Goal: Task Accomplishment & Management: Use online tool/utility

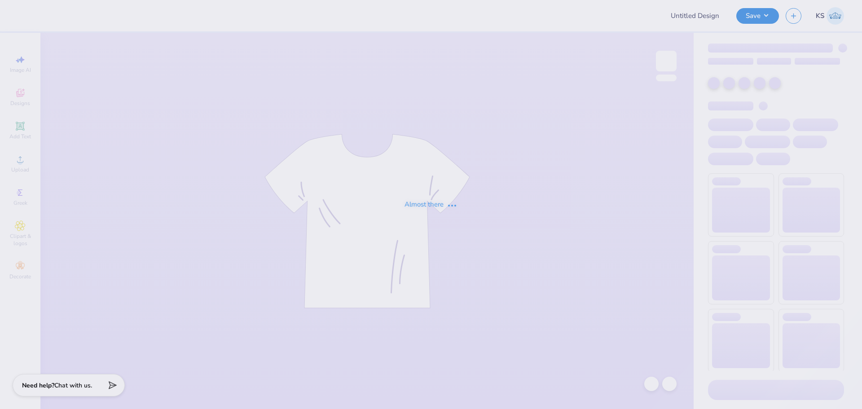
type input "DG parents weekend merch link"
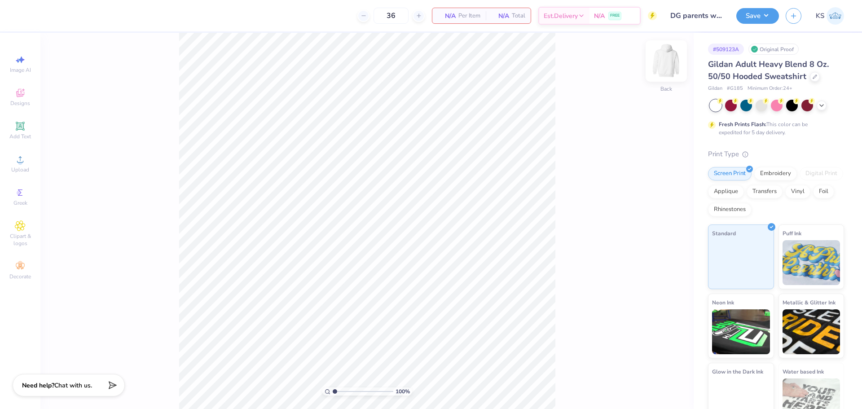
click at [660, 63] on img at bounding box center [666, 61] width 36 height 36
click at [13, 160] on div "Upload" at bounding box center [19, 163] width 31 height 26
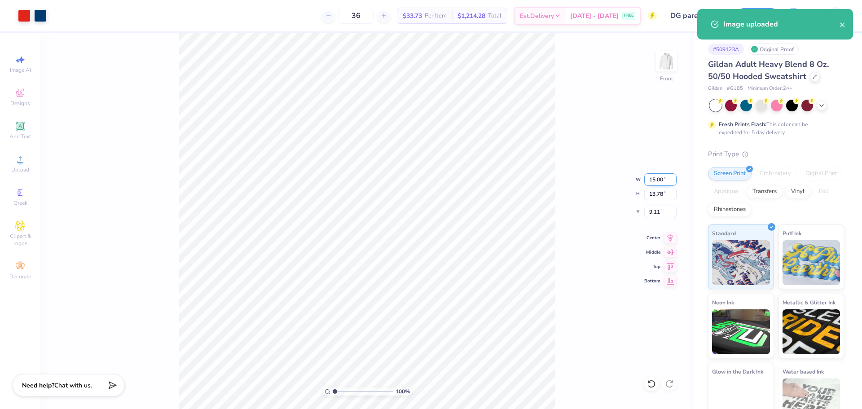
click at [663, 178] on input "15.00" at bounding box center [660, 179] width 32 height 13
type input "12.00"
type input "11.02"
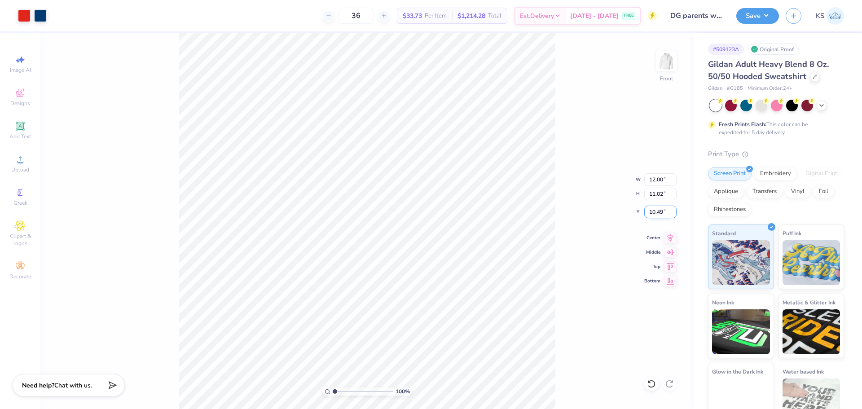
drag, startPoint x: 657, startPoint y: 210, endPoint x: 660, endPoint y: 205, distance: 6.1
click at [657, 210] on input "10.49" at bounding box center [660, 212] width 32 height 13
type input "6.00"
type input "1.63"
click at [338, 391] on input "range" at bounding box center [362, 391] width 61 height 8
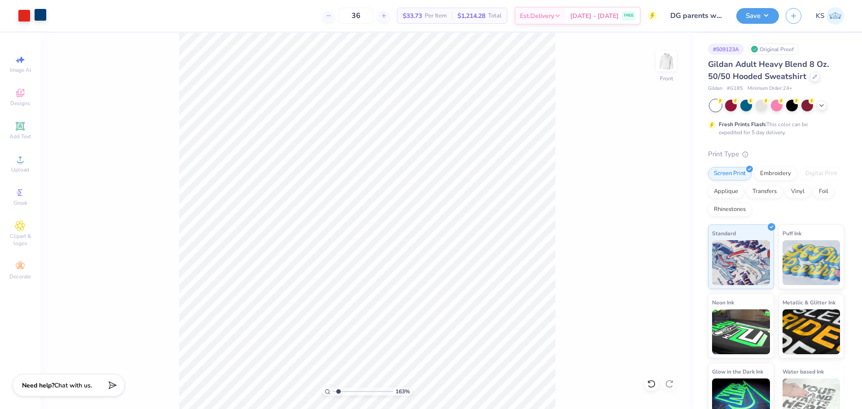
click at [40, 16] on div at bounding box center [40, 15] width 13 height 13
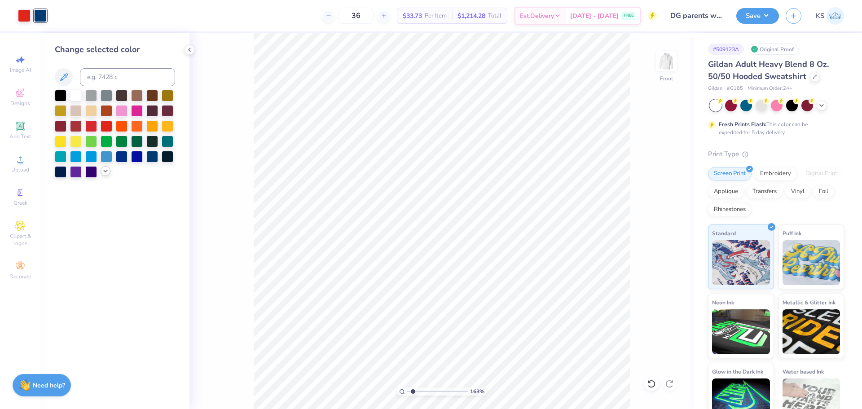
click at [107, 170] on icon at bounding box center [105, 170] width 7 height 7
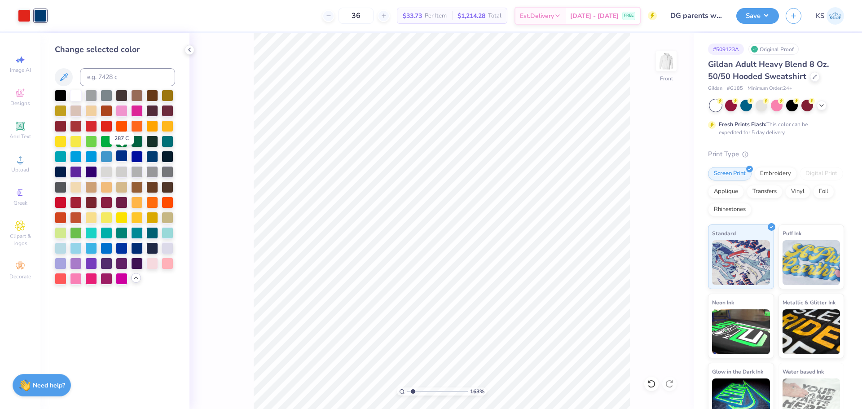
click at [120, 156] on div at bounding box center [122, 156] width 12 height 12
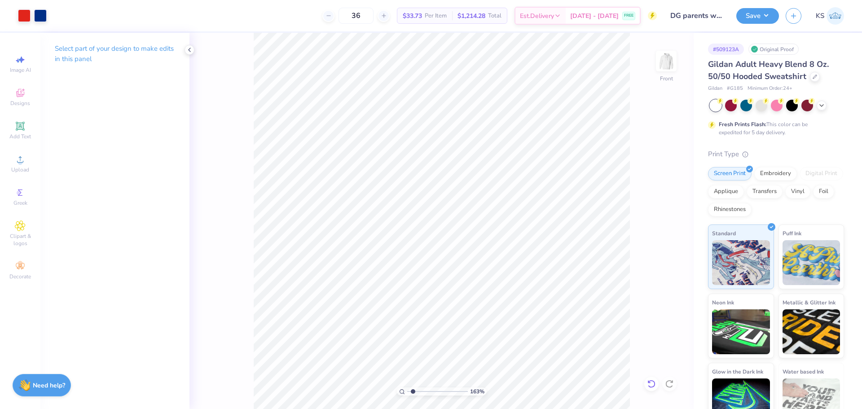
click at [651, 381] on icon at bounding box center [651, 383] width 9 height 9
click at [540, 327] on li "Ungroup" at bounding box center [556, 327] width 70 height 17
type input "10.37"
type input "2.56"
type input "12.94"
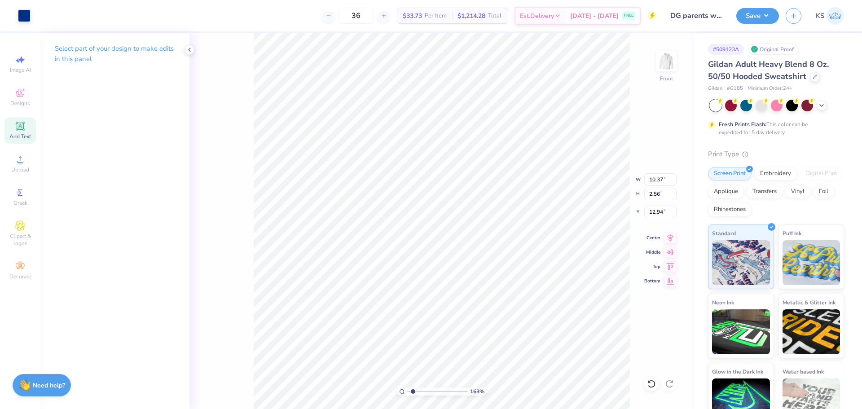
click at [17, 127] on icon at bounding box center [20, 126] width 9 height 9
type input "6.58"
type input "1.91"
type input "15.05"
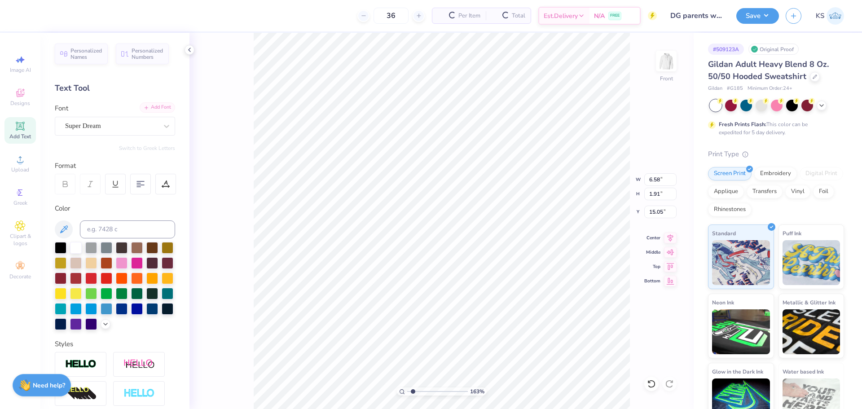
click at [155, 110] on div "Add Font" at bounding box center [157, 107] width 35 height 10
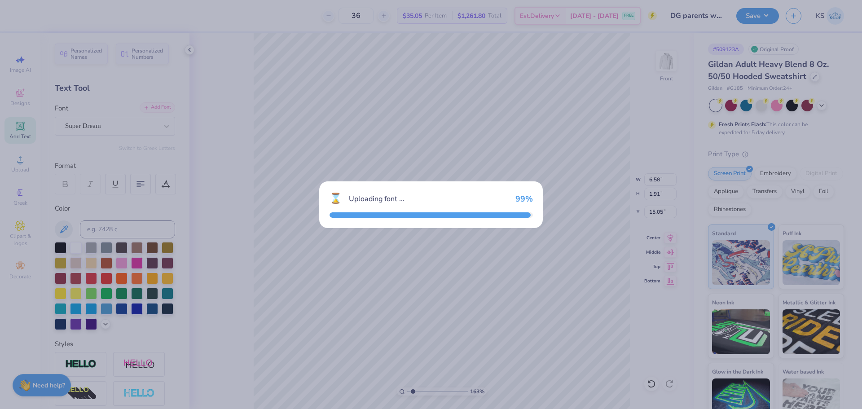
type input "9.77"
type input "2.30"
type input "14.85"
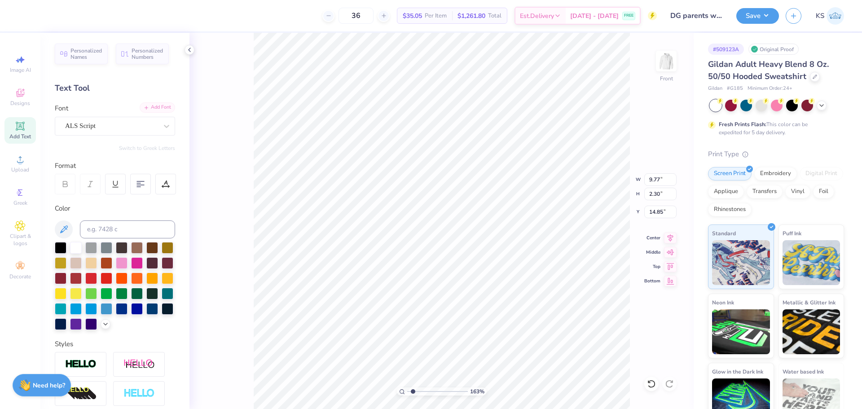
scroll to position [8, 2]
type textarea "Somebody"
type input "9.80"
type input "2.86"
type input "18.26"
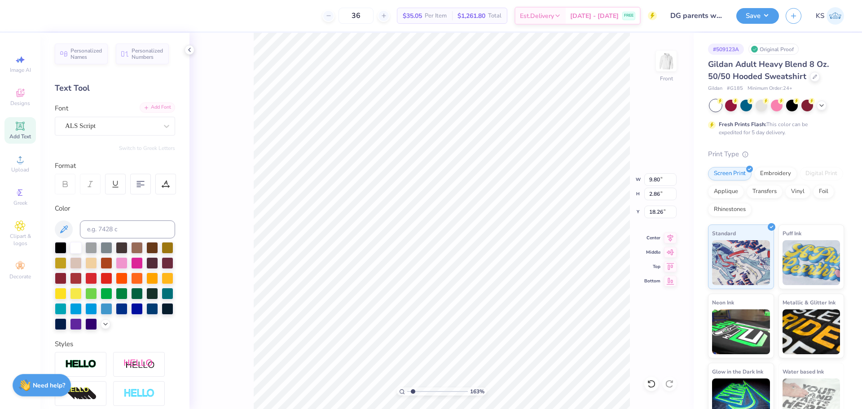
scroll to position [8, 1]
type textarea "Loves Me"
type input "10.73"
type input "2.02"
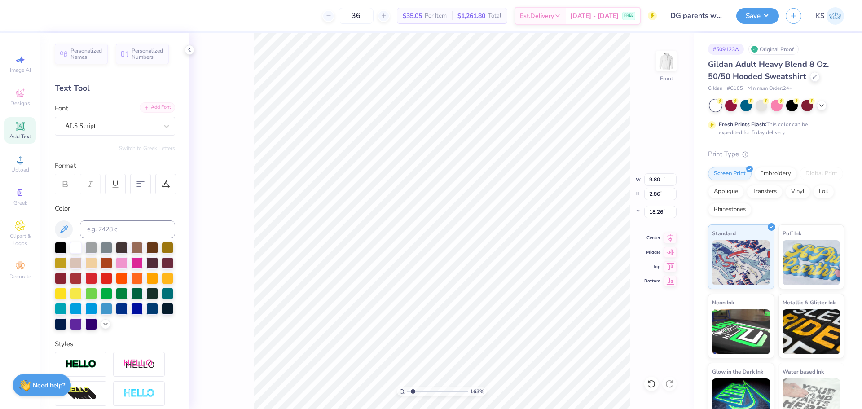
type input "18.68"
type input "9.80"
type input "2.86"
type input "7.54"
type input "2.68"
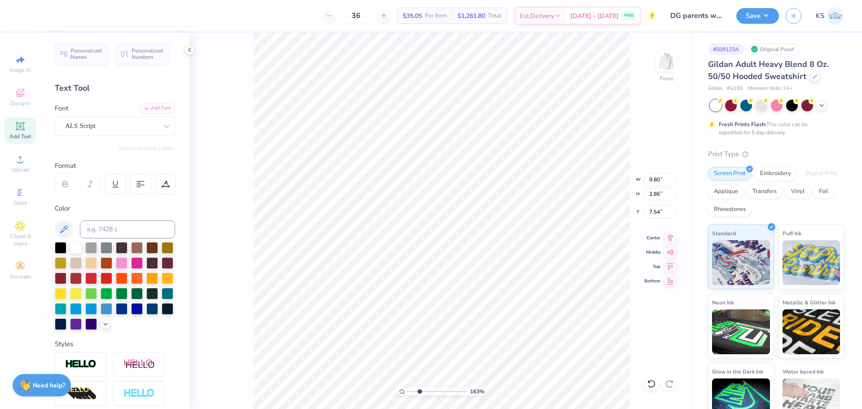
click at [419, 392] on input "range" at bounding box center [437, 391] width 61 height 8
type input "9.57"
type input "3.67"
type input "6.73"
type input "10.14"
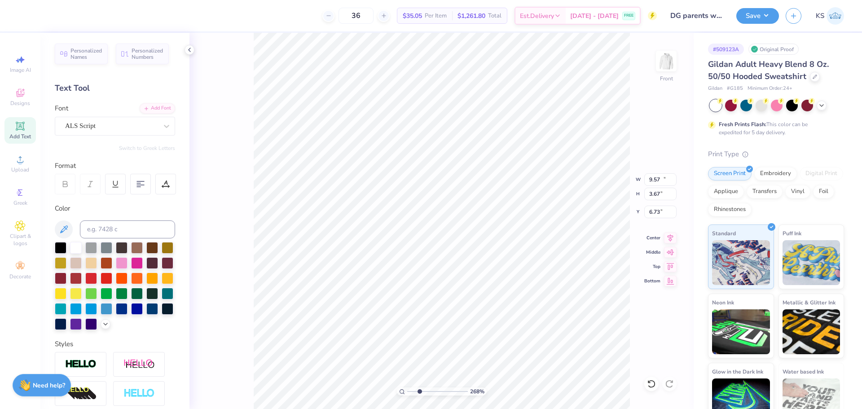
type input "3.88"
type input "6.46"
type input "9.93"
type input "4.54"
type input "6.00"
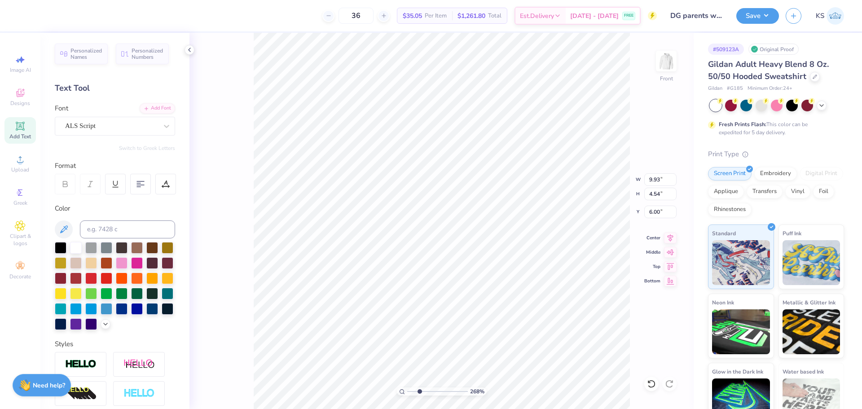
type input "9.99"
type input "4.37"
type input "6.00"
type input "10.73"
type input "2.02"
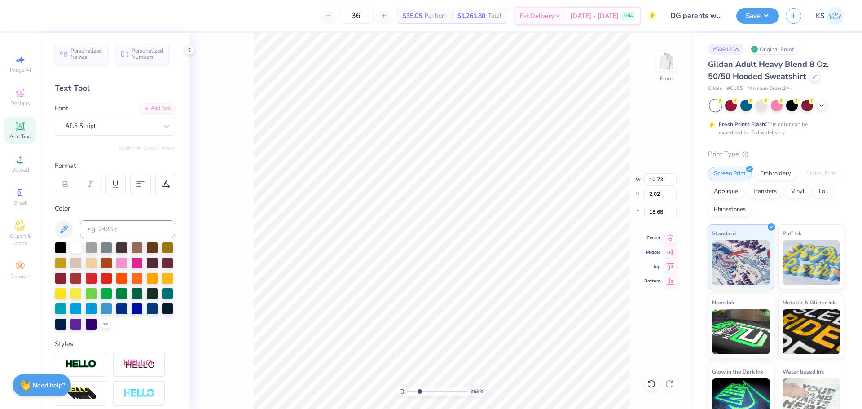
type input "13.32"
type input "10.70"
type input "2.62"
type input "12.91"
type input "10.37"
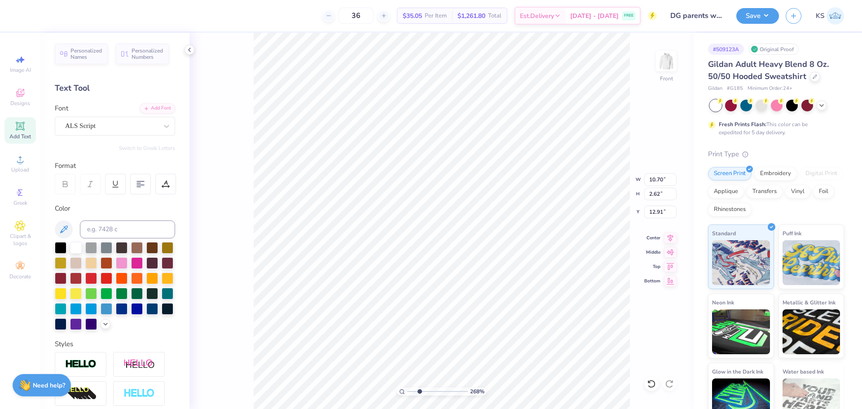
type input "2.54"
type input "12.96"
type input "10.70"
type input "9.50"
type input "6.00"
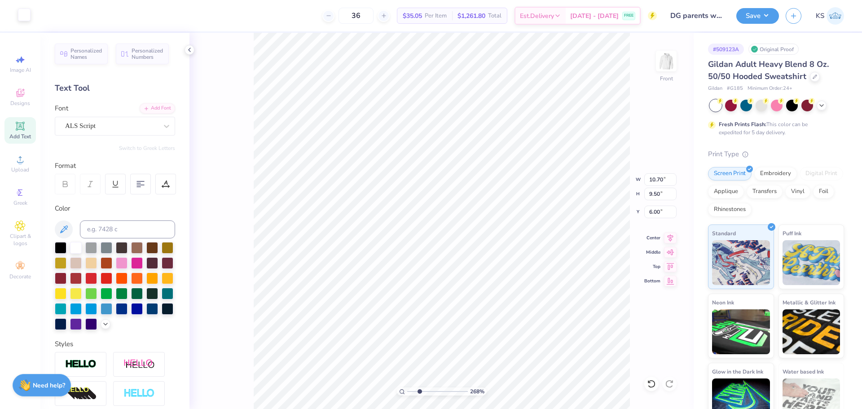
click at [18, 14] on div at bounding box center [24, 15] width 13 height 13
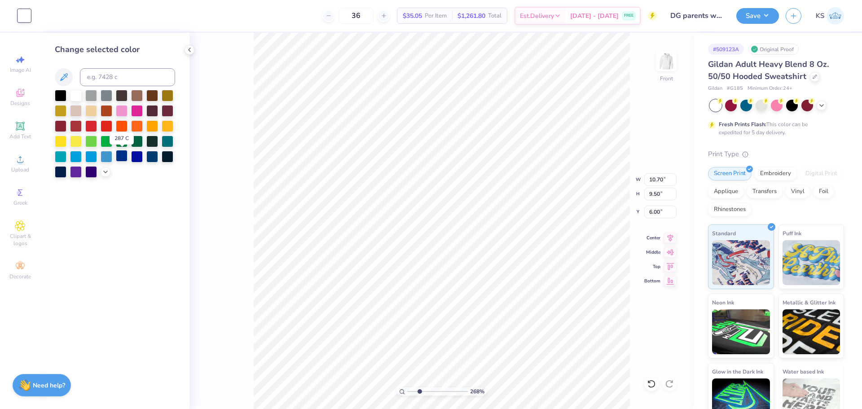
click at [119, 156] on div at bounding box center [122, 156] width 12 height 12
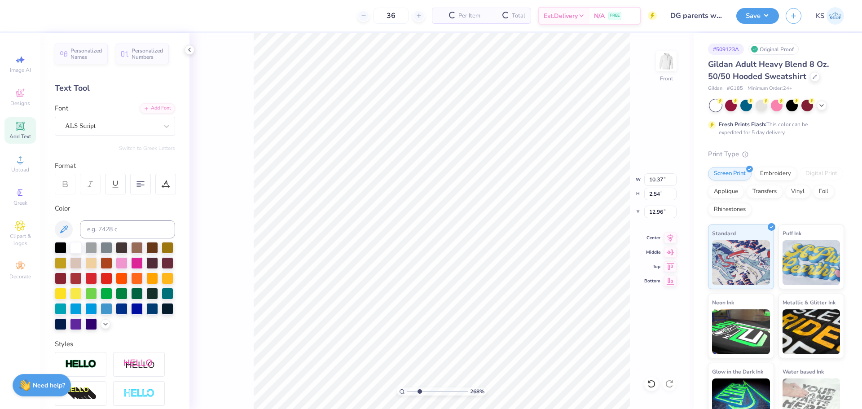
type input "10.70"
type input "9.50"
type input "6.00"
type input "10.69"
type input "9.46"
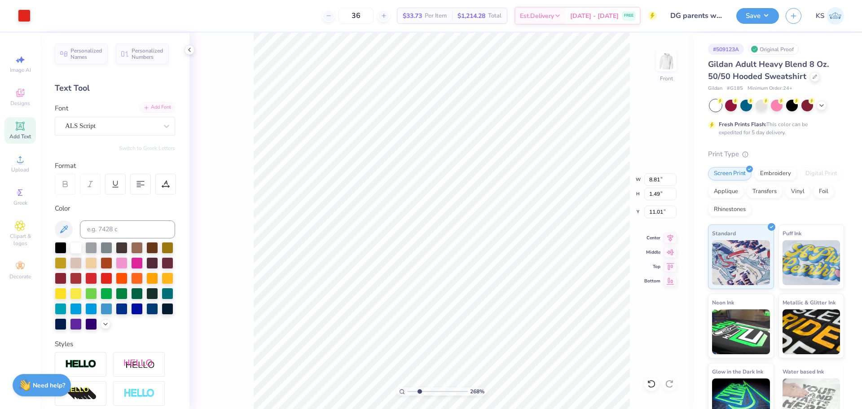
click at [151, 105] on div "Add Font" at bounding box center [157, 107] width 35 height 10
click at [157, 108] on div "Add Font" at bounding box center [157, 107] width 35 height 10
click at [21, 131] on div "Add Text" at bounding box center [19, 130] width 31 height 26
click at [138, 131] on div at bounding box center [111, 126] width 92 height 12
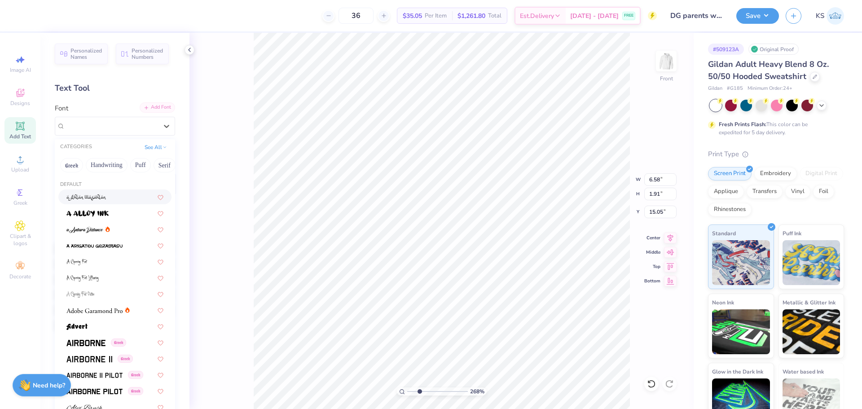
click at [145, 108] on div "Add Font" at bounding box center [157, 107] width 35 height 10
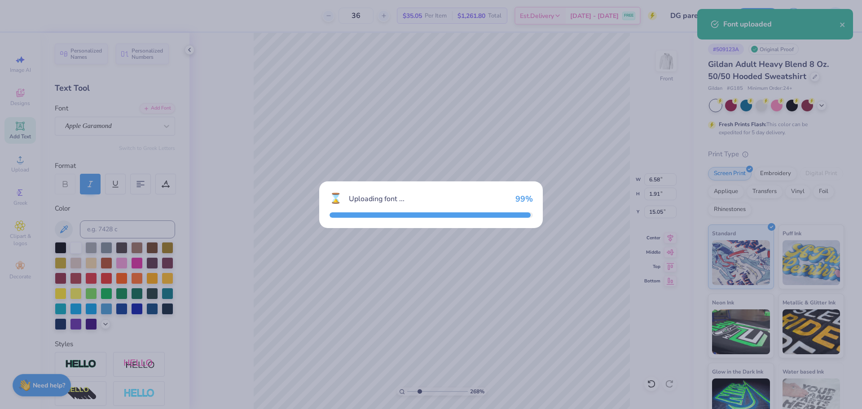
type input "5.05"
type input "1.84"
type input "15.08"
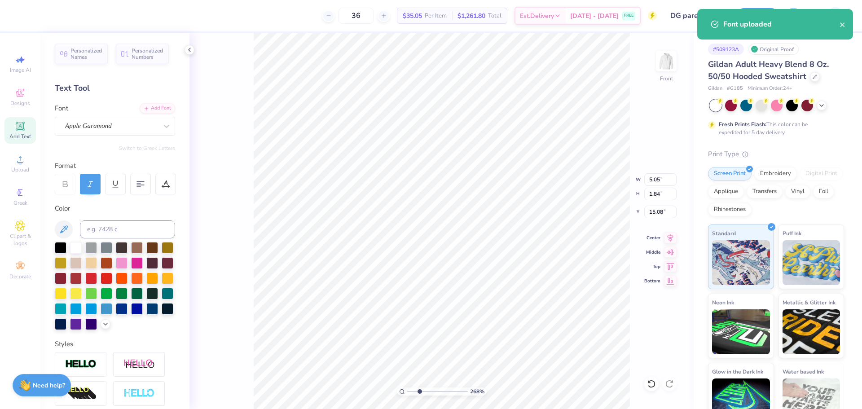
scroll to position [8, 1]
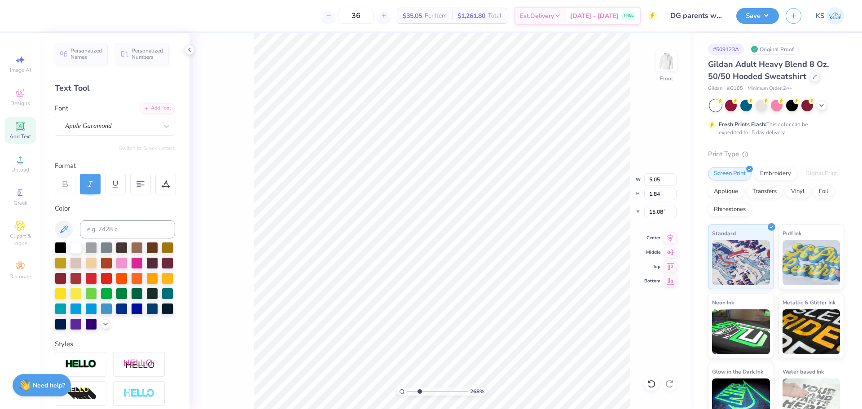
type textarea "DELTA GAMMA"
type input "14.43"
type input "1.88"
type input "15.06"
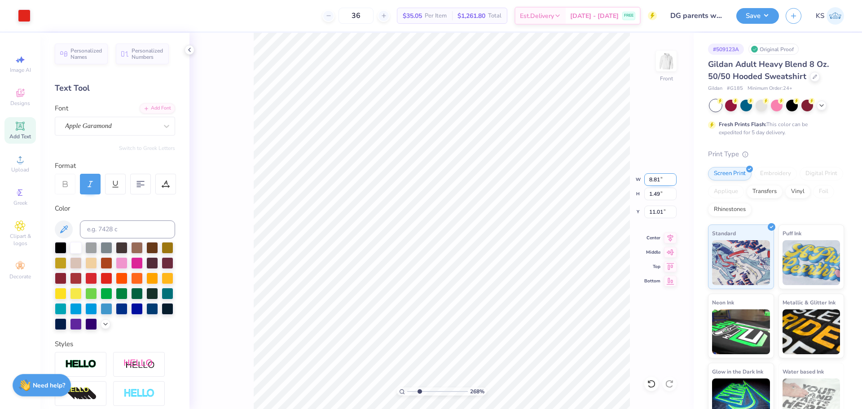
click at [647, 181] on input "8.81" at bounding box center [660, 179] width 32 height 13
type input "14.43"
type input "1.88"
type input "15.06"
click at [658, 179] on input "14.43" at bounding box center [660, 179] width 32 height 13
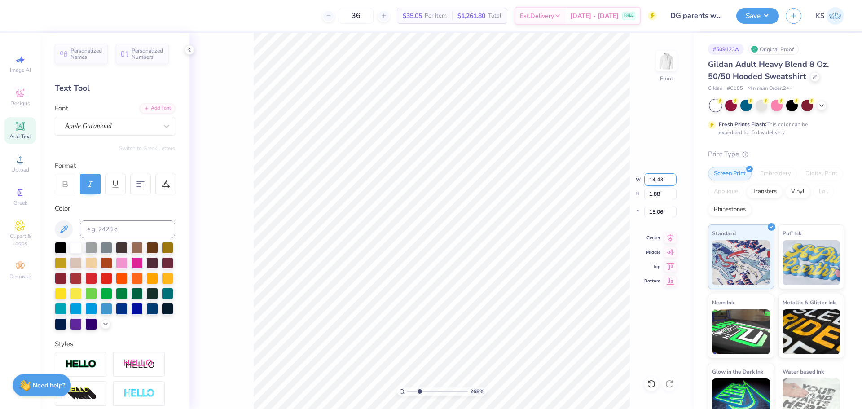
paste input "8.81"
type input "8.81"
type input "1.15"
type input "11.36"
drag, startPoint x: 418, startPoint y: 392, endPoint x: 424, endPoint y: 388, distance: 7.1
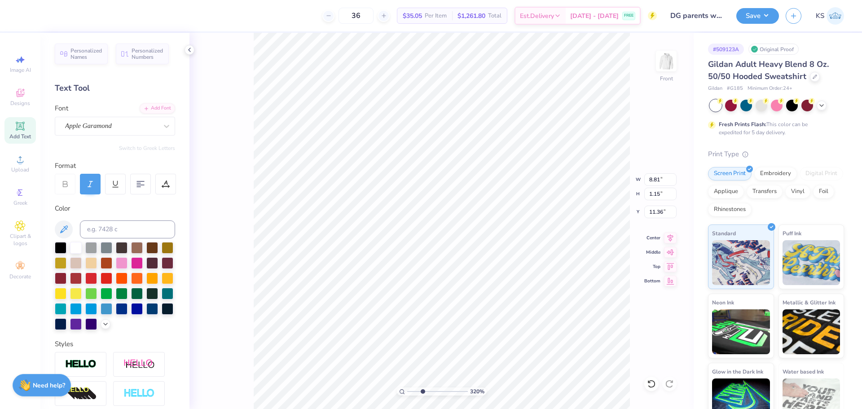
type input "3.5"
click at [424, 388] on input "range" at bounding box center [437, 391] width 61 height 8
type input "8.80"
type input "1.46"
type input "11.03"
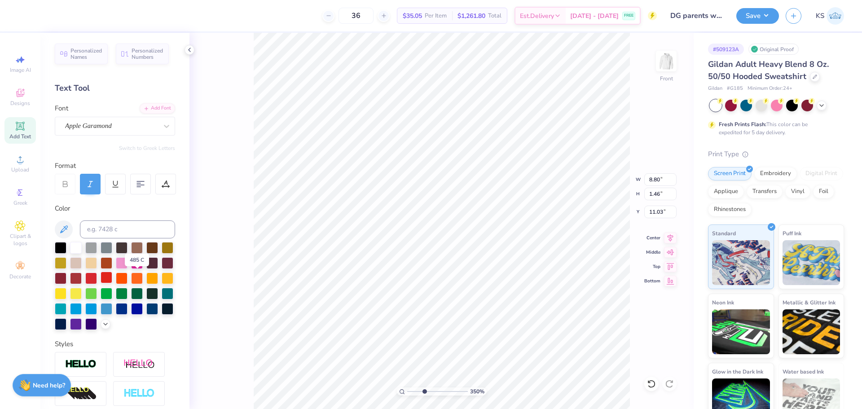
click at [112, 278] on div at bounding box center [107, 277] width 12 height 12
type input "2.6"
click at [419, 392] on input "range" at bounding box center [437, 391] width 61 height 8
drag, startPoint x: 658, startPoint y: 180, endPoint x: 664, endPoint y: 178, distance: 6.2
click at [659, 180] on input "8.80" at bounding box center [660, 179] width 32 height 13
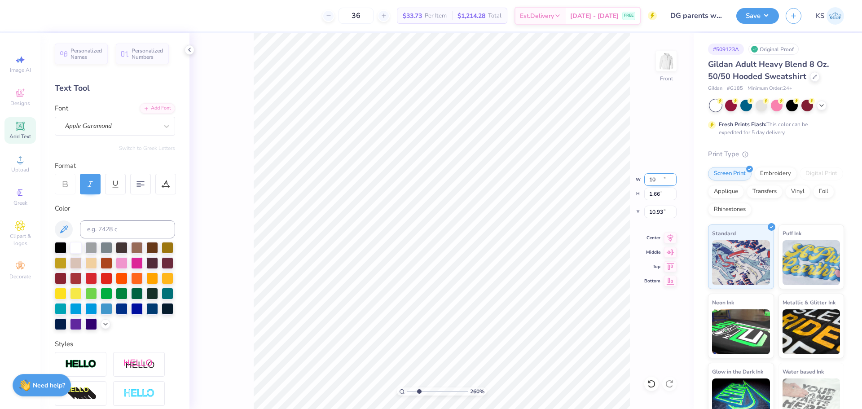
type input "10.00"
type input "1.66"
type input "10.93"
drag, startPoint x: 419, startPoint y: 392, endPoint x: 414, endPoint y: 392, distance: 5.0
type input "1.86"
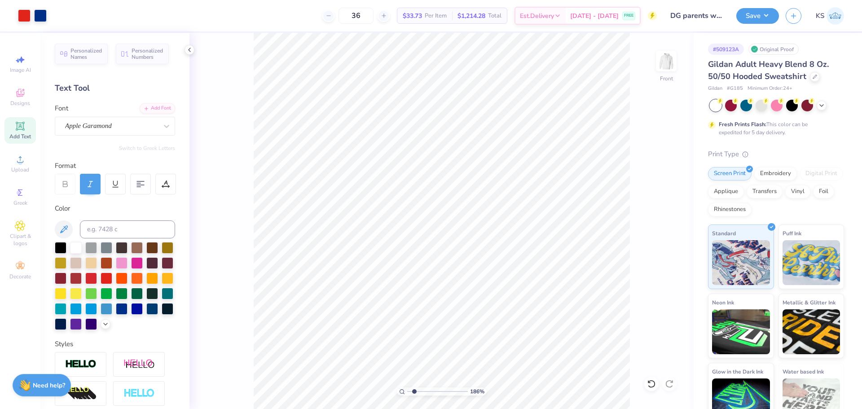
click at [414, 392] on input "range" at bounding box center [437, 391] width 61 height 8
type input "4.65"
type input "10.93"
click at [669, 64] on img at bounding box center [666, 61] width 36 height 36
type input "9.86"
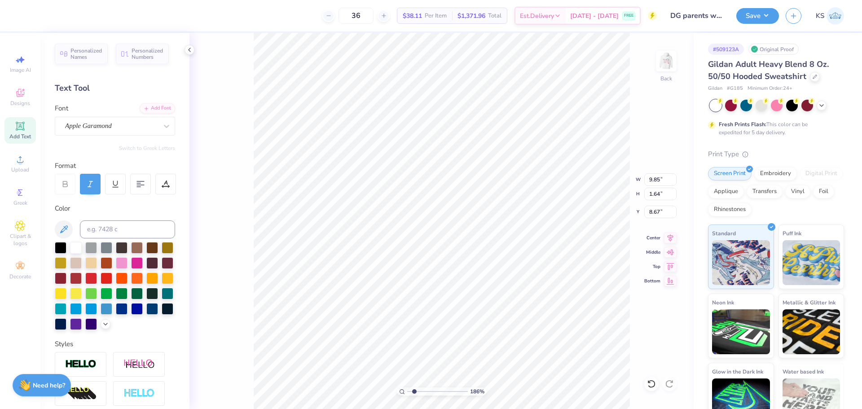
type input "1.28"
type input "8.83"
type input "2.3"
click at [417, 394] on input "range" at bounding box center [437, 391] width 61 height 8
type input "10.22"
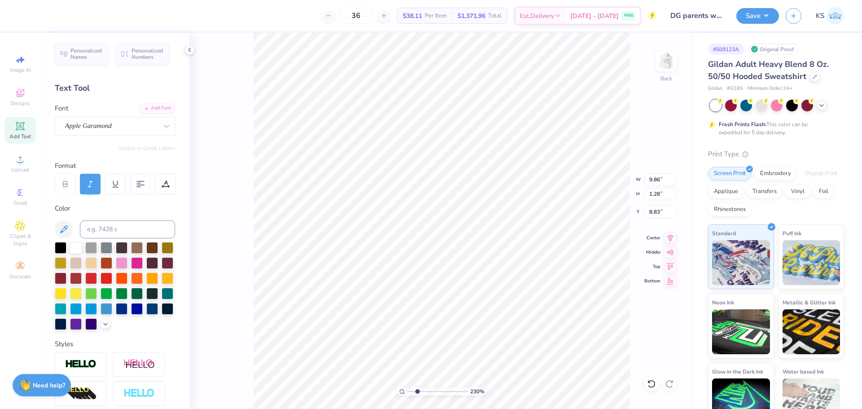
type input "2.50"
type input "10.75"
paste textarea "Family Weekend"
type textarea "Family Weekend"
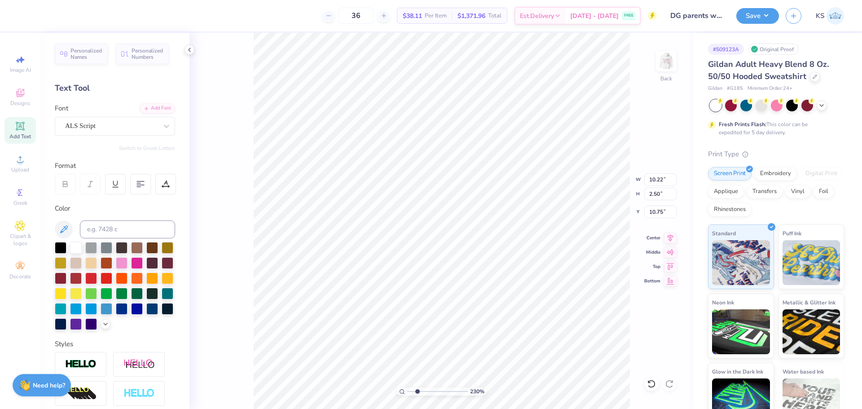
scroll to position [8, 4]
type input "15.47"
type input "2.95"
type input "10.42"
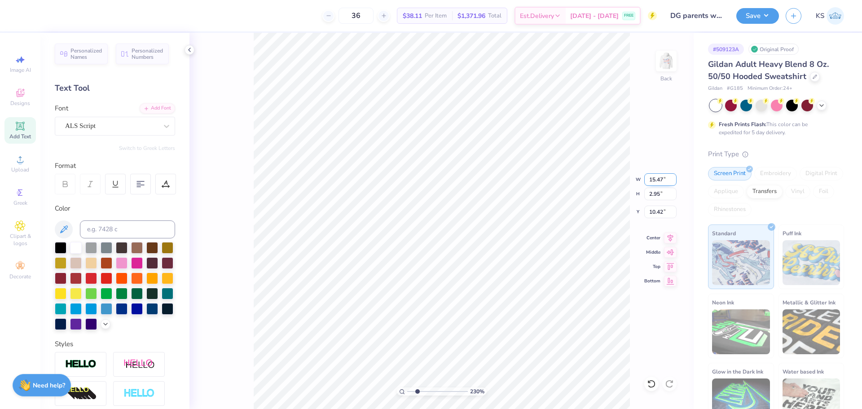
click at [658, 175] on input "15.47" at bounding box center [660, 179] width 32 height 13
type input "1"
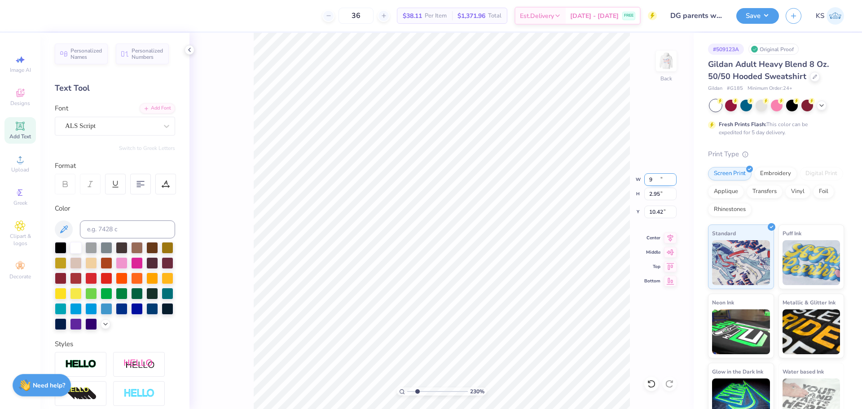
type input "9.00"
type input "1.72"
type input "11.04"
drag, startPoint x: 671, startPoint y: 58, endPoint x: 681, endPoint y: 74, distance: 18.9
click at [672, 58] on img at bounding box center [666, 61] width 18 height 18
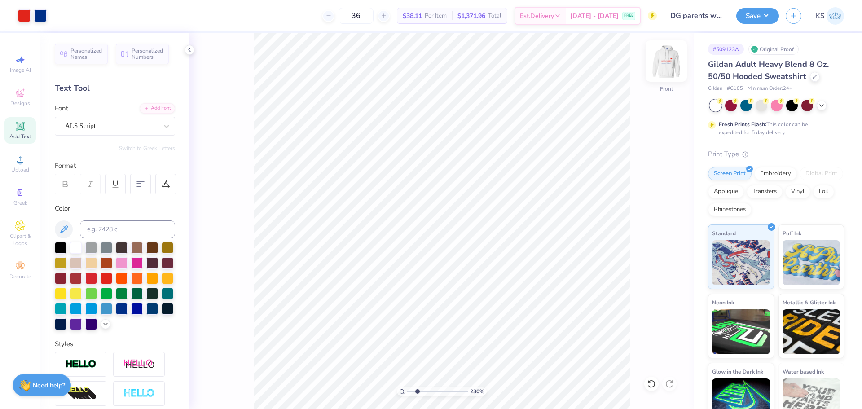
click at [669, 56] on img at bounding box center [666, 61] width 36 height 36
type textarea "FamilyWeekend"
type input "8.44"
type input "1.68"
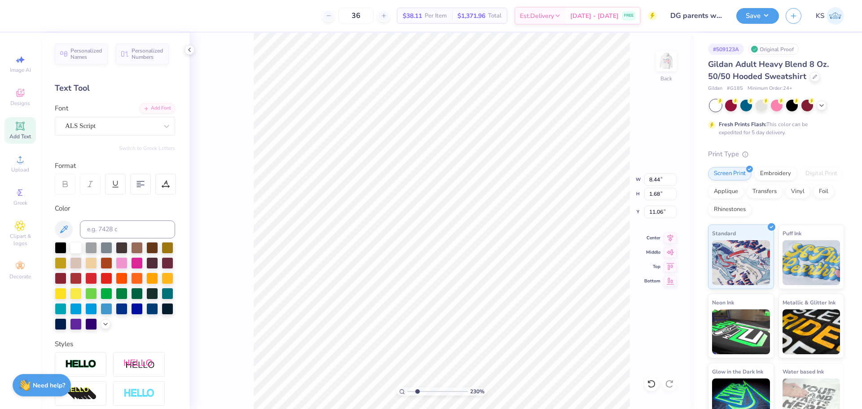
type input "11.06"
type input "10.31"
type input "9.86"
type input "1.28"
type input "8.83"
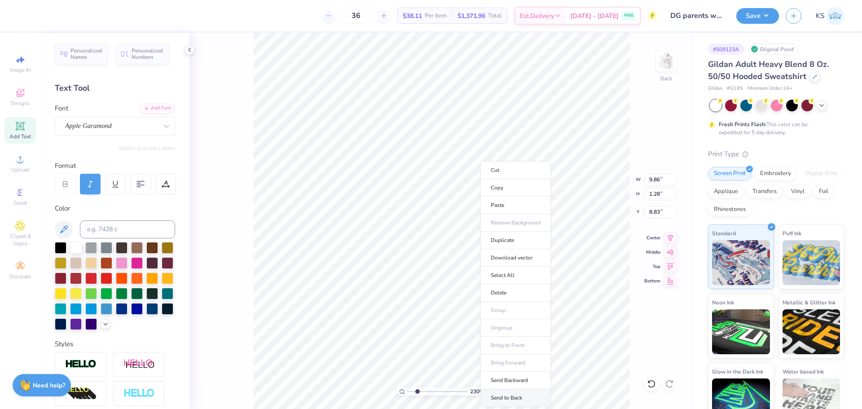
click at [527, 398] on li "Send to Back" at bounding box center [515, 397] width 70 height 17
type input "8.44"
type input "1.68"
type input "9.85"
type input "8.50"
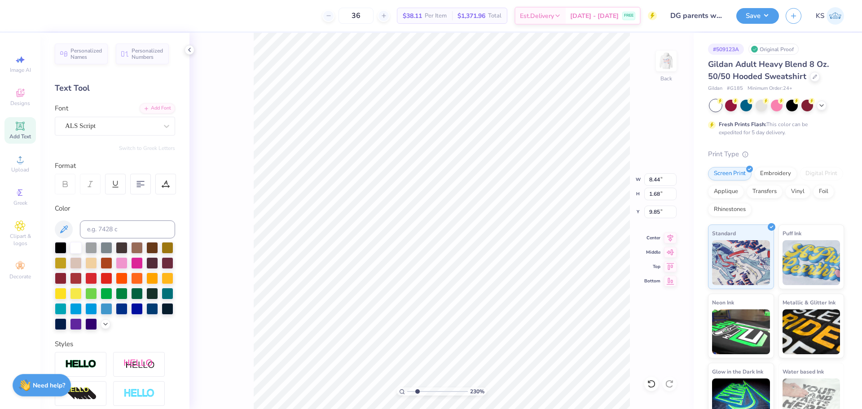
type input "1.49"
type input "7.25"
type textarea "DeltaGamma"
type input "7.11"
type input "1.31"
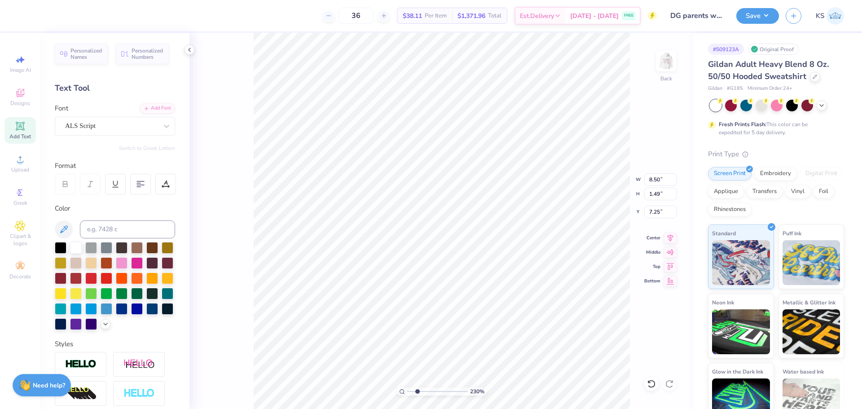
type input "7.34"
type input "9.86"
type input "1.28"
type input "8.83"
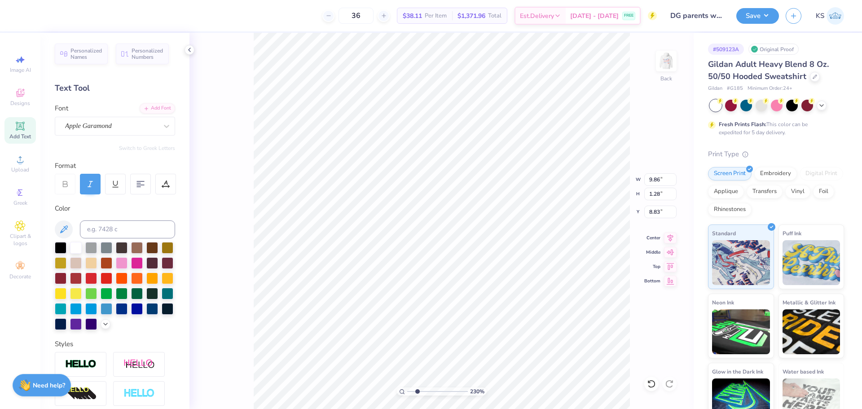
type textarea "Family Weekend"
type input "10.88"
type input "1.75"
type input "8.58"
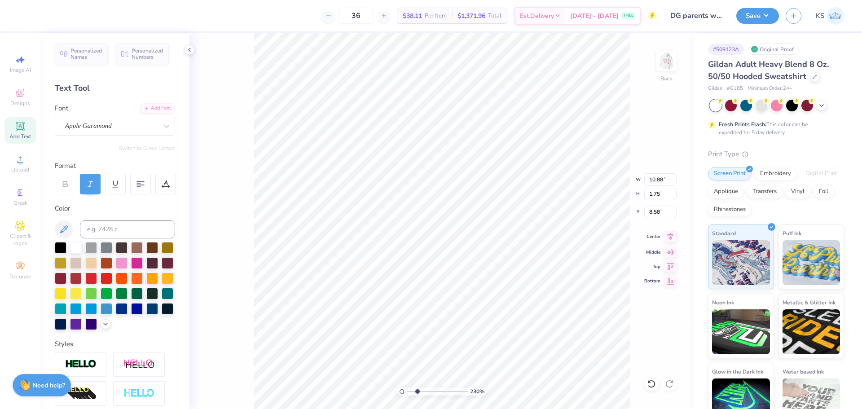
type input "4.84"
type input "0.78"
click at [668, 234] on icon at bounding box center [670, 236] width 6 height 8
type input "8.65"
type input "7.11"
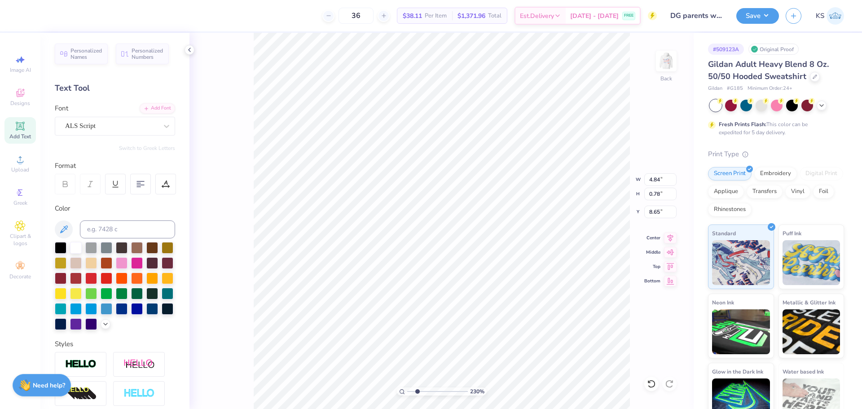
type input "1.31"
type input "7.34"
click at [671, 233] on icon at bounding box center [670, 236] width 13 height 11
type input "4.84"
type input "0.78"
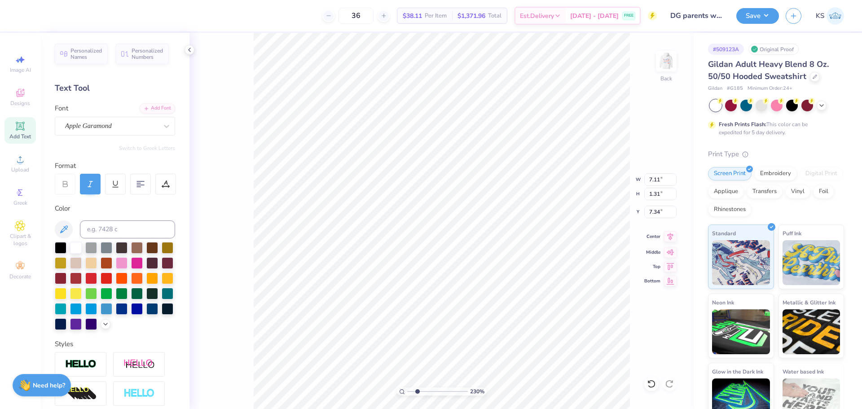
type input "8.65"
click at [672, 236] on icon at bounding box center [670, 236] width 13 height 11
type input "2.45"
click at [418, 389] on input "range" at bounding box center [437, 391] width 61 height 8
type input "1.59"
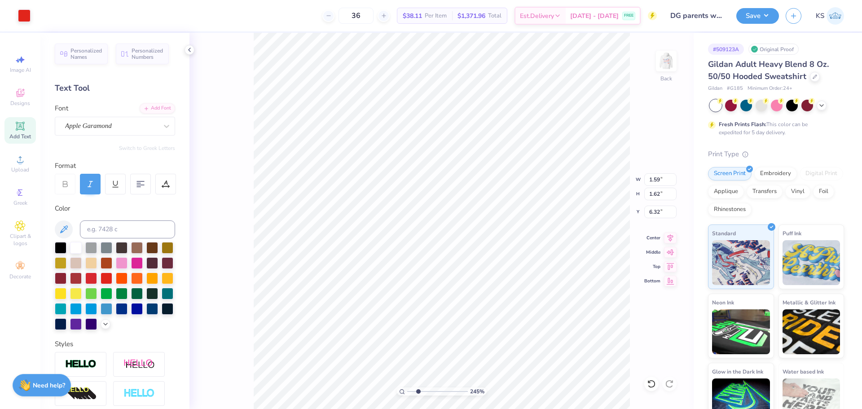
type input "1.62"
type input "6.89"
drag, startPoint x: 422, startPoint y: 391, endPoint x: 413, endPoint y: 391, distance: 9.4
type input "1.63"
click at [413, 391] on input "range" at bounding box center [437, 391] width 61 height 8
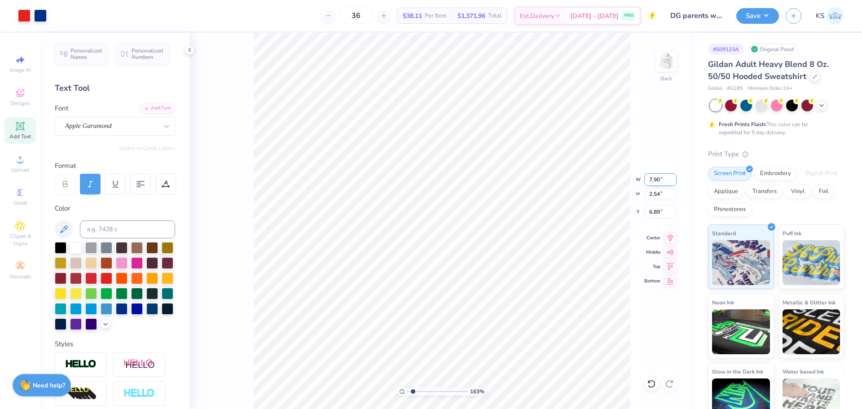
click at [651, 179] on input "7.90" at bounding box center [660, 179] width 32 height 13
type input "4.00"
type input "1.29"
click at [658, 210] on input "2.49" at bounding box center [660, 212] width 32 height 13
type input "3.00"
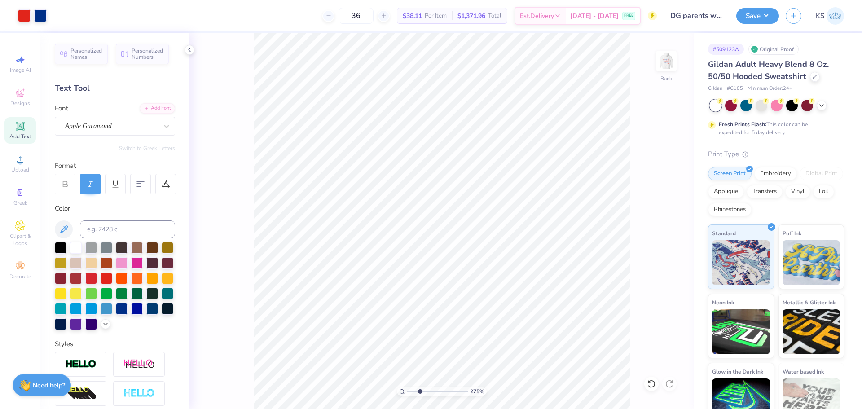
type input "2.75"
click at [420, 388] on input "range" at bounding box center [437, 391] width 61 height 8
click at [659, 210] on input "3.00" at bounding box center [660, 212] width 32 height 13
type input "2.50"
type input "3.60"
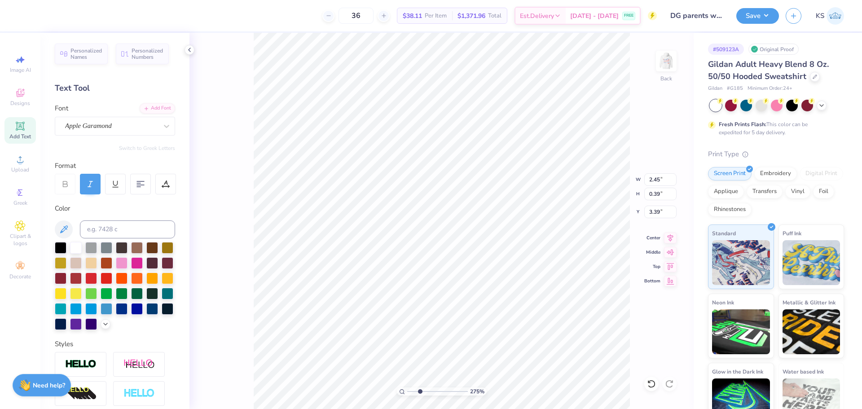
type input "0.67"
type input "2.73"
drag, startPoint x: 419, startPoint y: 389, endPoint x: 377, endPoint y: 391, distance: 41.8
click at [407, 391] on input "range" at bounding box center [437, 391] width 61 height 8
click at [433, 388] on input "range" at bounding box center [437, 391] width 61 height 8
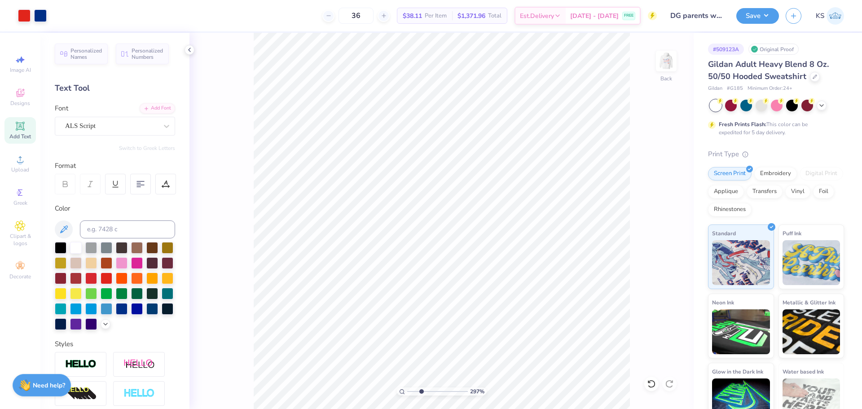
drag, startPoint x: 398, startPoint y: 395, endPoint x: 424, endPoint y: 389, distance: 26.7
type input "3.05"
click at [421, 395] on input "range" at bounding box center [437, 391] width 61 height 8
type input "2.59"
drag, startPoint x: 657, startPoint y: 213, endPoint x: 668, endPoint y: 213, distance: 10.8
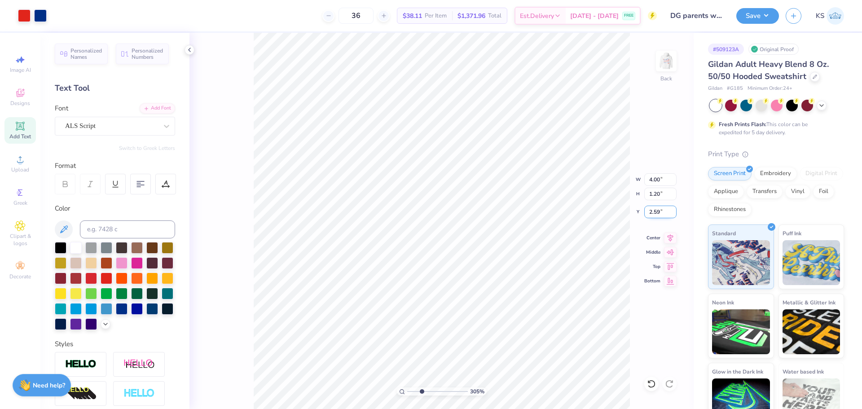
click at [668, 213] on input "2.59" at bounding box center [660, 212] width 32 height 13
type input "2.50"
drag, startPoint x: 421, startPoint y: 394, endPoint x: 393, endPoint y: 396, distance: 28.3
type input "1"
click at [407, 395] on input "range" at bounding box center [437, 391] width 61 height 8
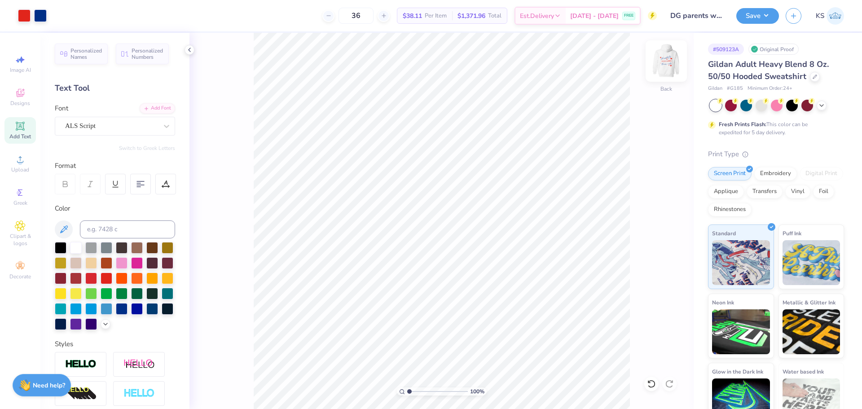
click at [662, 61] on img at bounding box center [666, 61] width 36 height 36
click at [760, 18] on button "Save" at bounding box center [757, 15] width 43 height 16
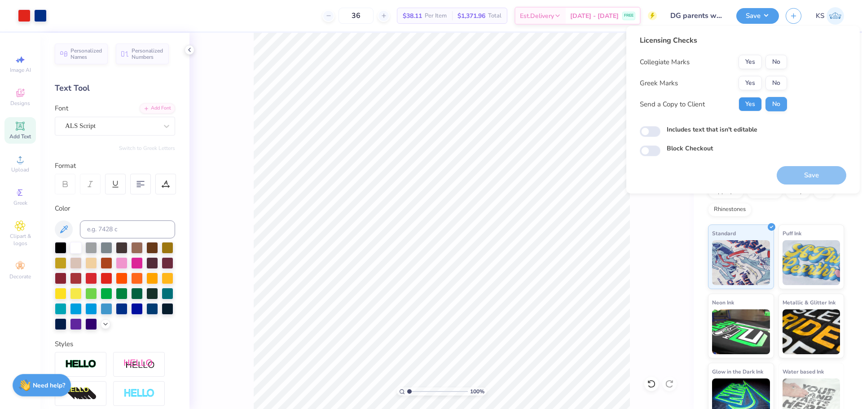
click at [754, 101] on button "Yes" at bounding box center [749, 104] width 23 height 14
click at [752, 83] on button "Yes" at bounding box center [749, 83] width 23 height 14
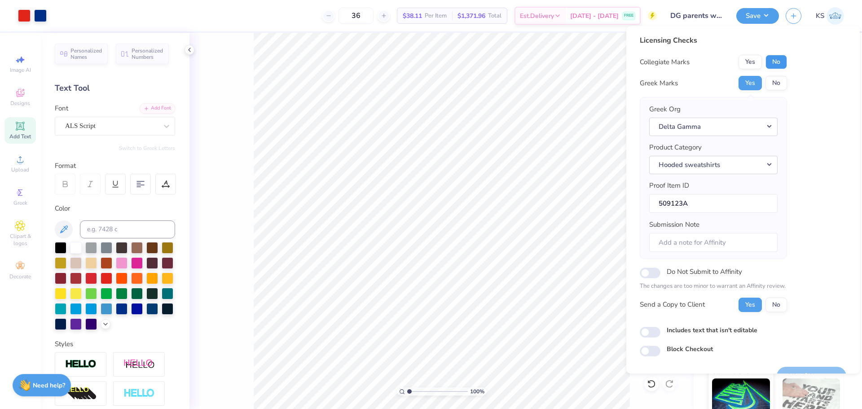
click at [769, 61] on button "No" at bounding box center [776, 62] width 22 height 14
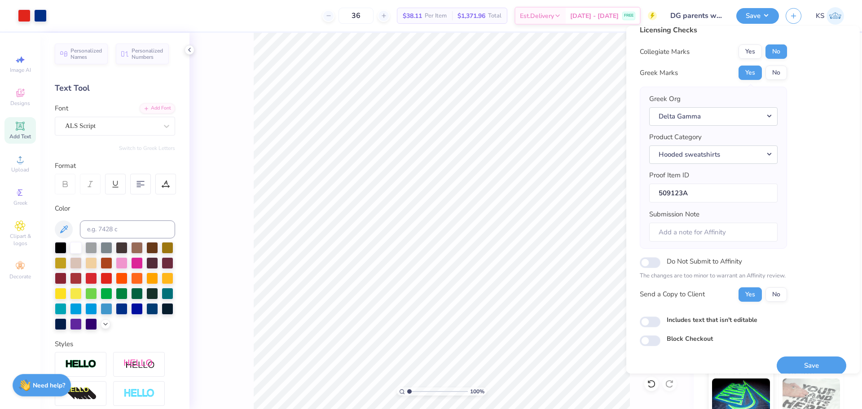
scroll to position [20, 0]
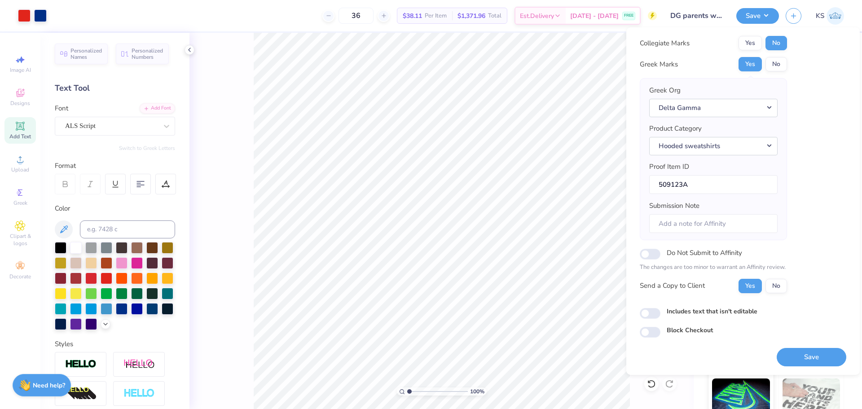
click at [801, 354] on button "Save" at bounding box center [811, 357] width 70 height 18
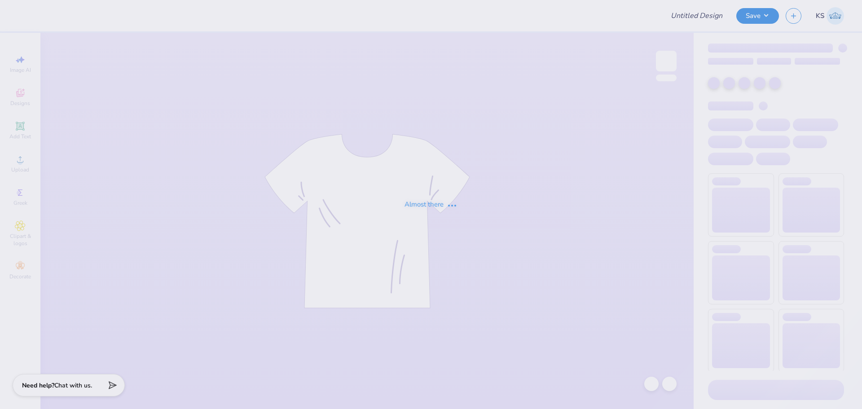
type input "DG parents weekend merch link"
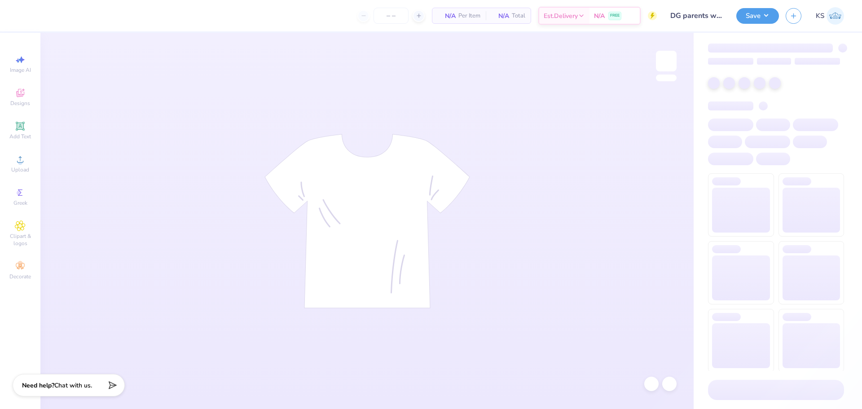
type input "36"
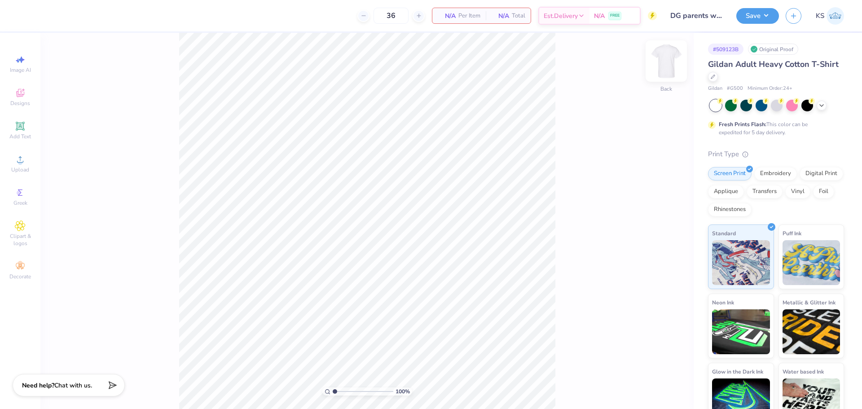
click at [666, 64] on img at bounding box center [666, 61] width 36 height 36
click at [16, 162] on icon at bounding box center [20, 159] width 11 height 11
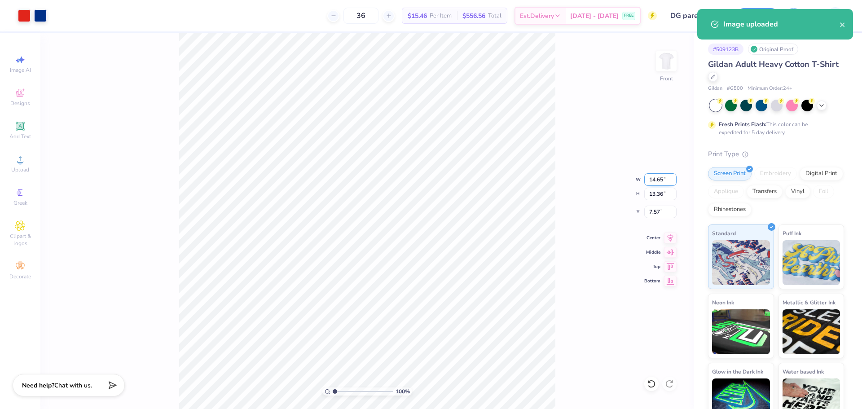
click at [658, 182] on input "14.65" at bounding box center [660, 179] width 32 height 13
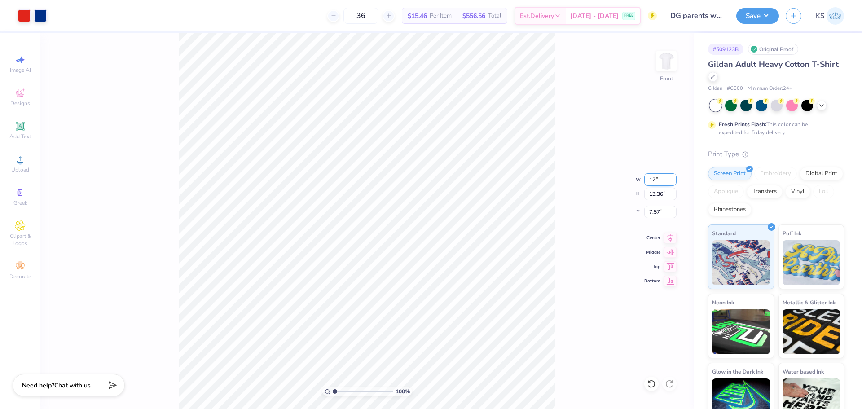
type input "12.00"
type input "10.94"
click at [656, 212] on input "8.78" at bounding box center [660, 212] width 32 height 13
click at [653, 211] on input "8.78" at bounding box center [660, 212] width 32 height 13
type input "3.00"
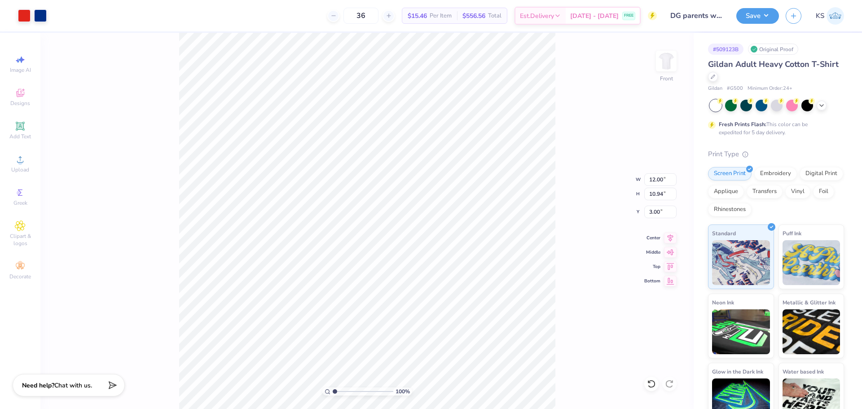
click at [633, 222] on div "100 % Front W 12.00 12.00 " H 10.94 10.94 " Y 3.00 3.00 " Center Middle Top Bot…" at bounding box center [366, 221] width 653 height 376
drag, startPoint x: 672, startPoint y: 236, endPoint x: 671, endPoint y: 227, distance: 8.2
click at [672, 235] on icon at bounding box center [670, 237] width 13 height 11
drag, startPoint x: 627, startPoint y: 121, endPoint x: 663, endPoint y: 70, distance: 62.5
click at [631, 117] on div "100 % Front W 12.00 12.00 " H 10.94 10.94 " Y 3.00 3.00 " Center Middle Top Bot…" at bounding box center [366, 221] width 653 height 376
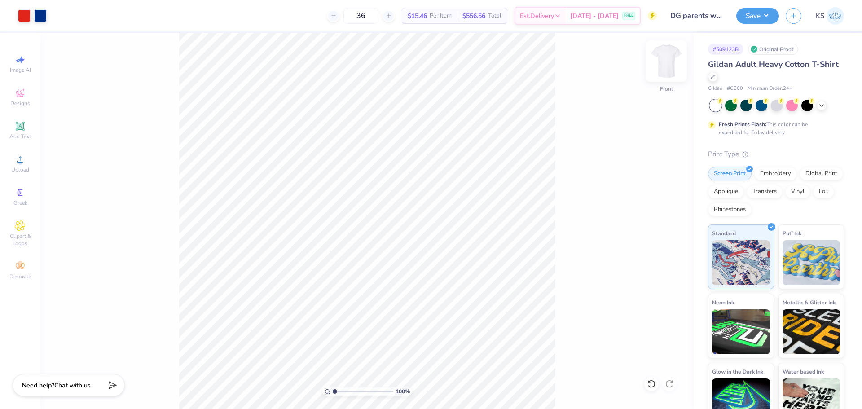
click at [666, 62] on img at bounding box center [666, 61] width 36 height 36
click at [14, 162] on div "Upload" at bounding box center [19, 163] width 31 height 26
click at [28, 166] on span "Upload" at bounding box center [20, 169] width 18 height 7
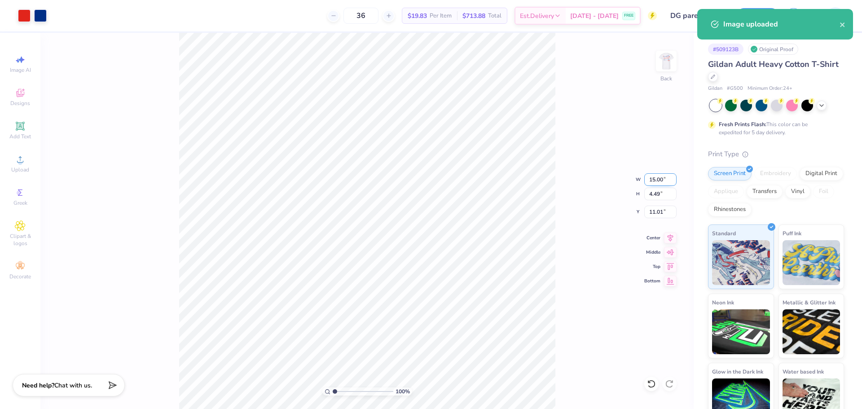
click at [655, 183] on input "15.00" at bounding box center [660, 179] width 32 height 13
type input "4.00"
type input "1.20"
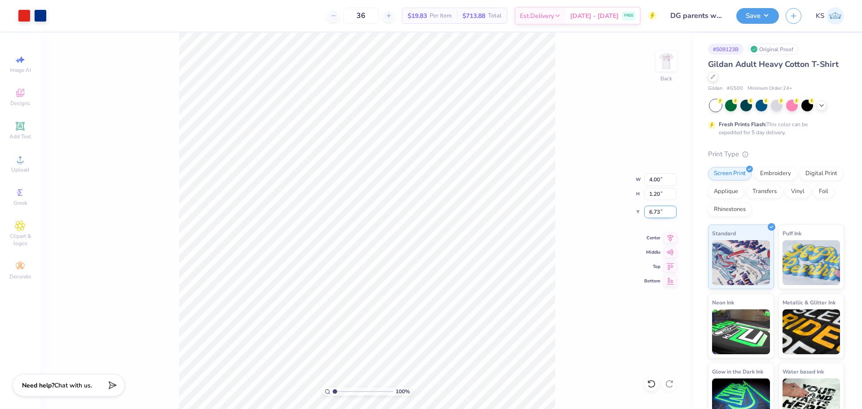
click at [650, 214] on input "6.73" at bounding box center [660, 212] width 32 height 13
click at [654, 211] on input "2.00" at bounding box center [660, 212] width 32 height 13
type input "3.00"
drag, startPoint x: 354, startPoint y: 391, endPoint x: 360, endPoint y: 392, distance: 5.9
click at [360, 392] on input "range" at bounding box center [362, 391] width 61 height 8
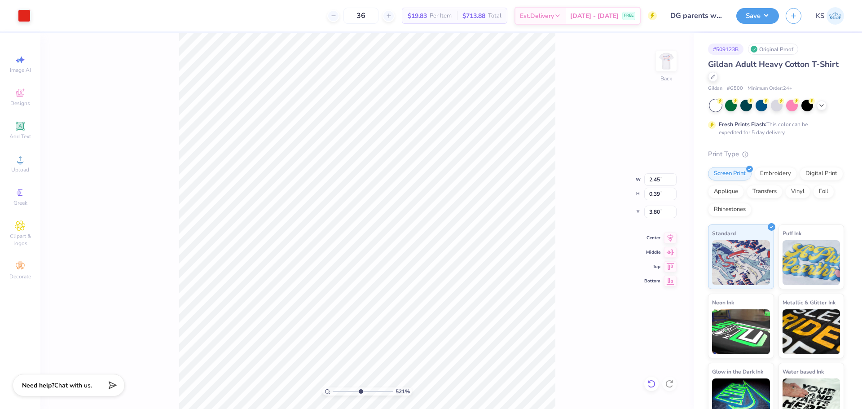
click at [655, 382] on icon at bounding box center [651, 383] width 9 height 9
click at [654, 382] on icon at bounding box center [651, 384] width 8 height 8
drag, startPoint x: 358, startPoint y: 391, endPoint x: 333, endPoint y: 390, distance: 24.2
type input "1"
click at [333, 394] on input "range" at bounding box center [362, 391] width 61 height 8
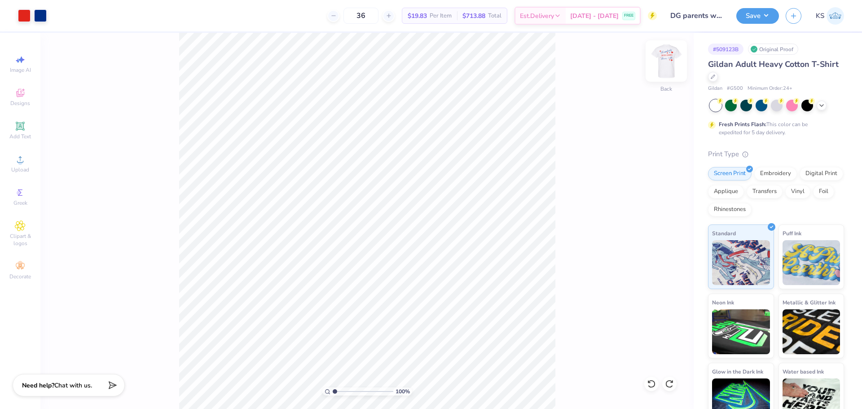
click at [668, 66] on img at bounding box center [666, 61] width 36 height 36
click at [768, 19] on button "Save" at bounding box center [757, 15] width 43 height 16
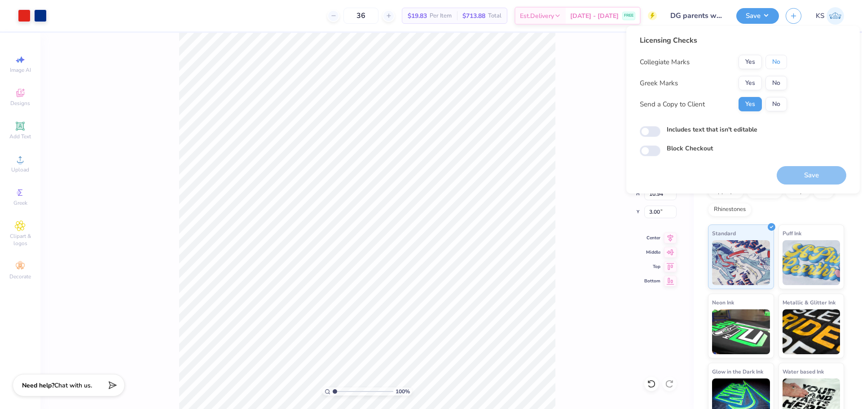
drag, startPoint x: 781, startPoint y: 62, endPoint x: 762, endPoint y: 75, distance: 23.3
click at [780, 62] on button "No" at bounding box center [776, 62] width 22 height 14
click at [744, 86] on button "Yes" at bounding box center [749, 83] width 23 height 14
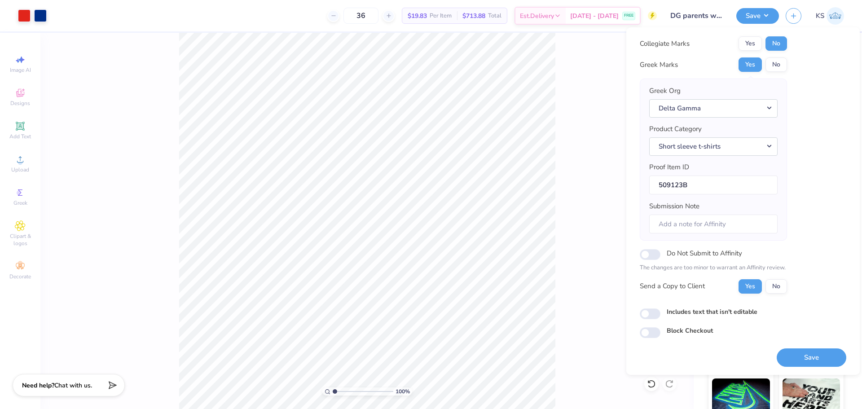
scroll to position [20, 0]
click at [796, 355] on button "Save" at bounding box center [811, 357] width 70 height 18
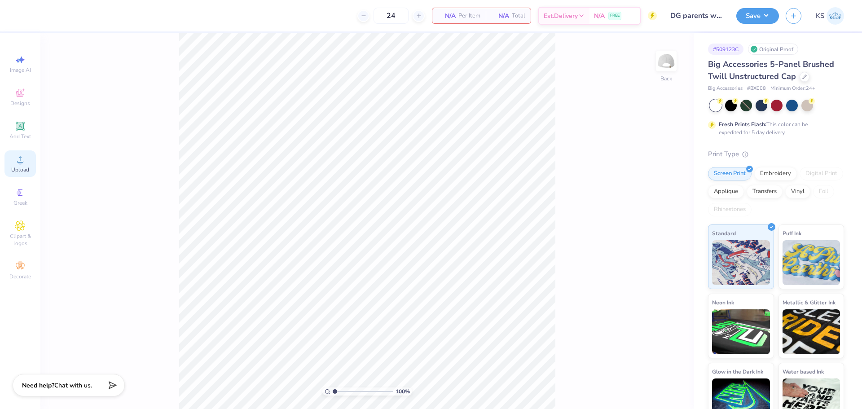
click at [25, 156] on icon at bounding box center [20, 159] width 11 height 11
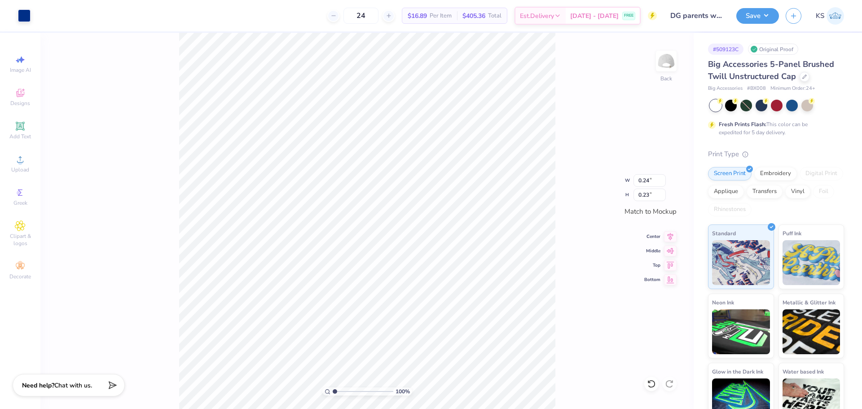
type input "2.27"
type input "0.38"
type input "2.43"
type input "2.15"
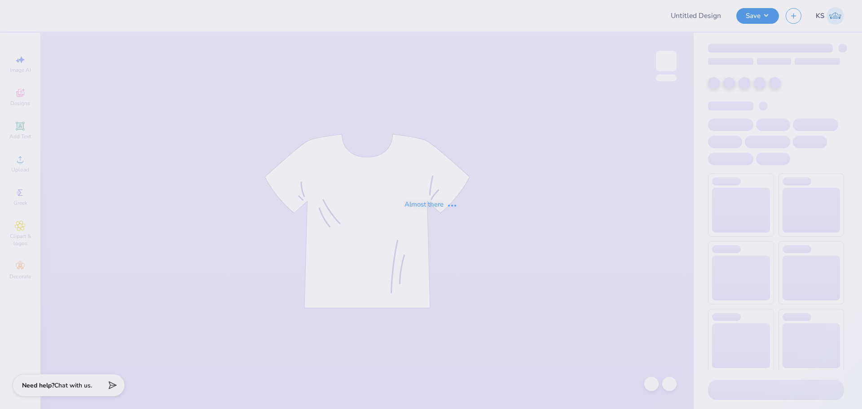
type input "DG parents weekend merch link"
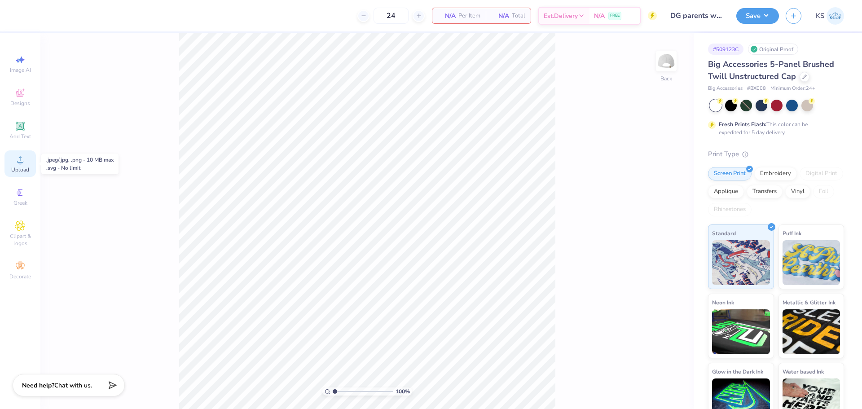
click at [25, 165] on div "Upload" at bounding box center [19, 163] width 31 height 26
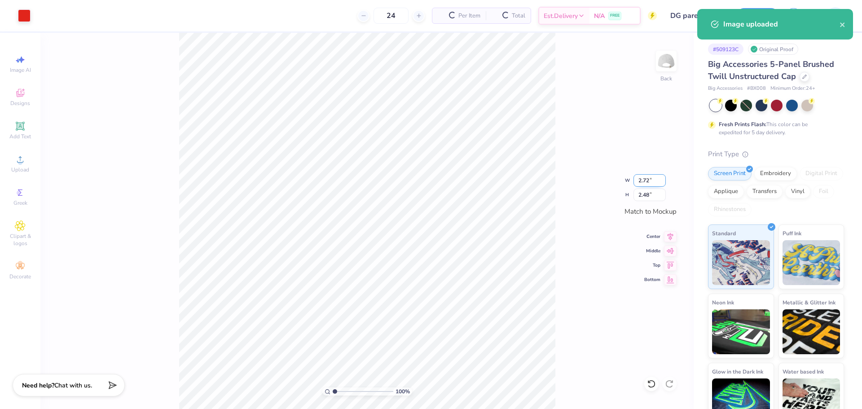
click at [644, 179] on input "2.72" at bounding box center [649, 180] width 32 height 13
click at [647, 194] on input "2.48" at bounding box center [649, 194] width 32 height 13
type input "2"
type input "2.19"
type input "2.00"
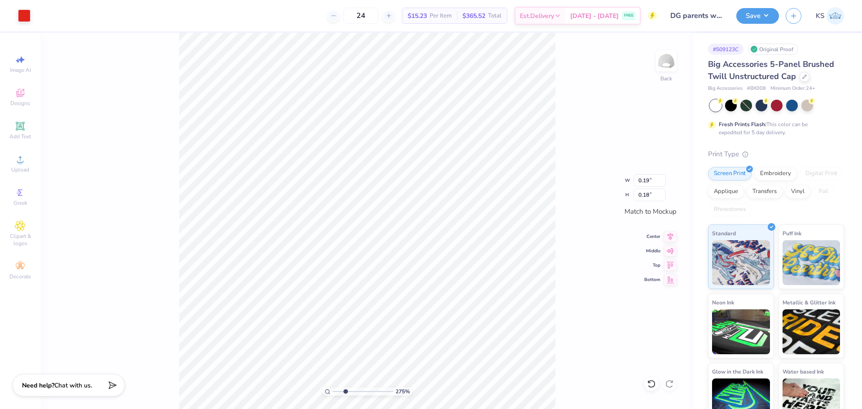
drag, startPoint x: 338, startPoint y: 391, endPoint x: 346, endPoint y: 389, distance: 8.6
type input "2.83"
click at [345, 392] on input "range" at bounding box center [362, 391] width 61 height 8
drag, startPoint x: 650, startPoint y: 386, endPoint x: 643, endPoint y: 382, distance: 8.8
click at [650, 387] on icon at bounding box center [651, 383] width 9 height 9
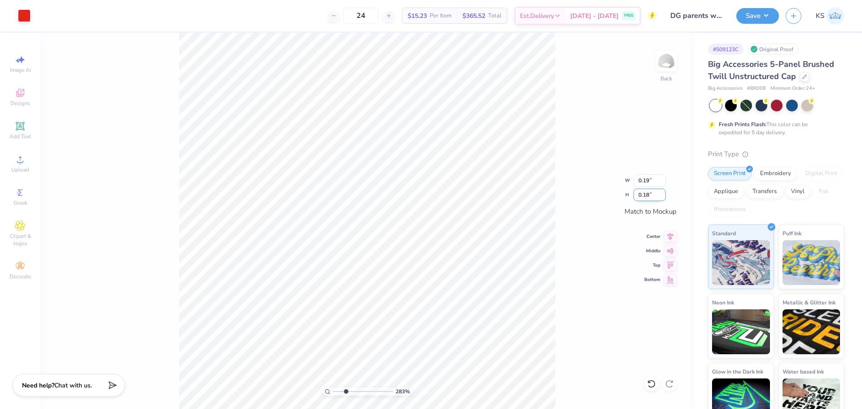
click at [650, 197] on input "0.18" at bounding box center [649, 194] width 32 height 13
type input "0.10"
type input "0.11"
drag, startPoint x: 346, startPoint y: 389, endPoint x: 292, endPoint y: 376, distance: 56.4
type input "1"
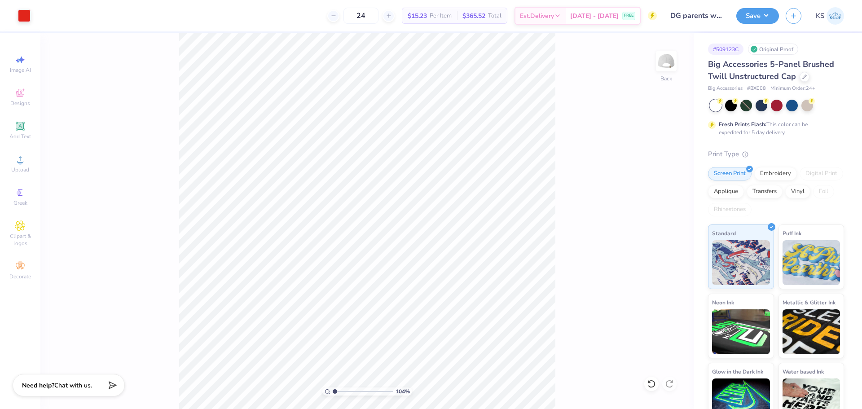
click at [332, 387] on input "range" at bounding box center [362, 391] width 61 height 8
click at [752, 18] on button "Save" at bounding box center [757, 15] width 43 height 16
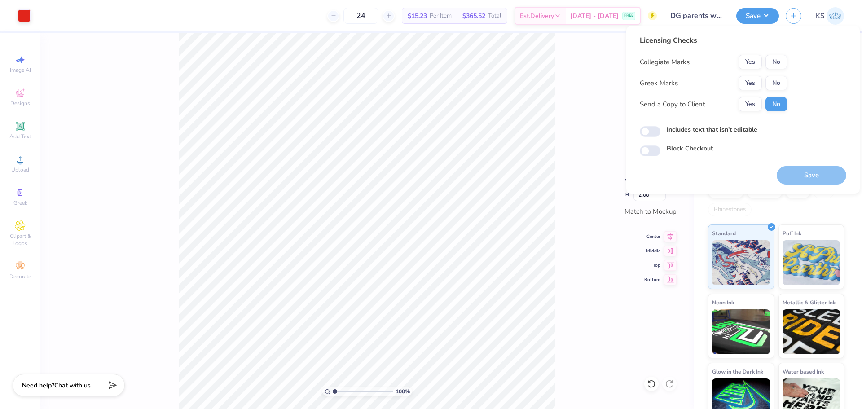
click at [764, 60] on div "Yes No" at bounding box center [762, 62] width 48 height 14
click at [767, 64] on button "No" at bounding box center [776, 62] width 22 height 14
click at [753, 78] on button "Yes" at bounding box center [749, 83] width 23 height 14
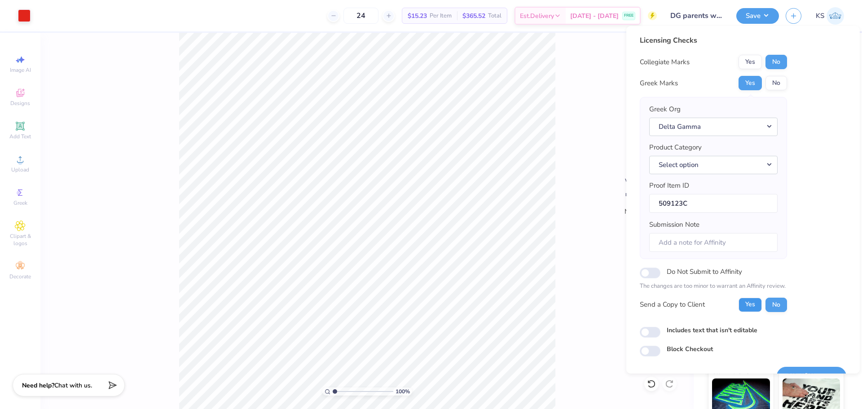
click at [748, 302] on button "Yes" at bounding box center [749, 304] width 23 height 14
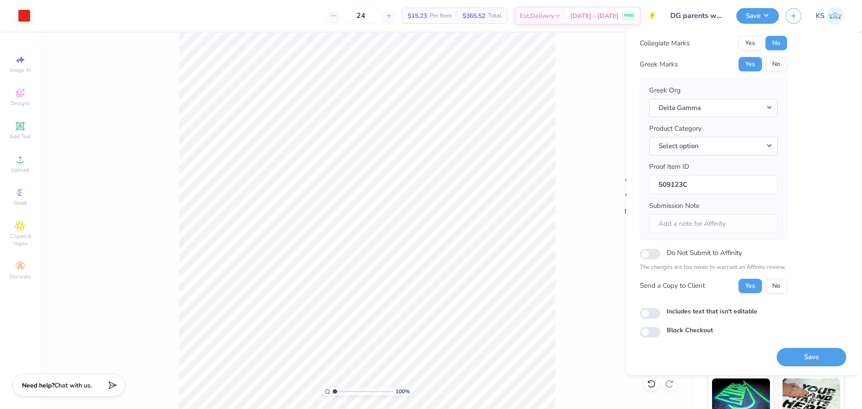
click at [795, 347] on div "Save" at bounding box center [811, 351] width 70 height 28
drag, startPoint x: 801, startPoint y: 361, endPoint x: 686, endPoint y: 216, distance: 185.5
click at [802, 359] on button "Save" at bounding box center [811, 357] width 70 height 18
